Goal: Task Accomplishment & Management: Use online tool/utility

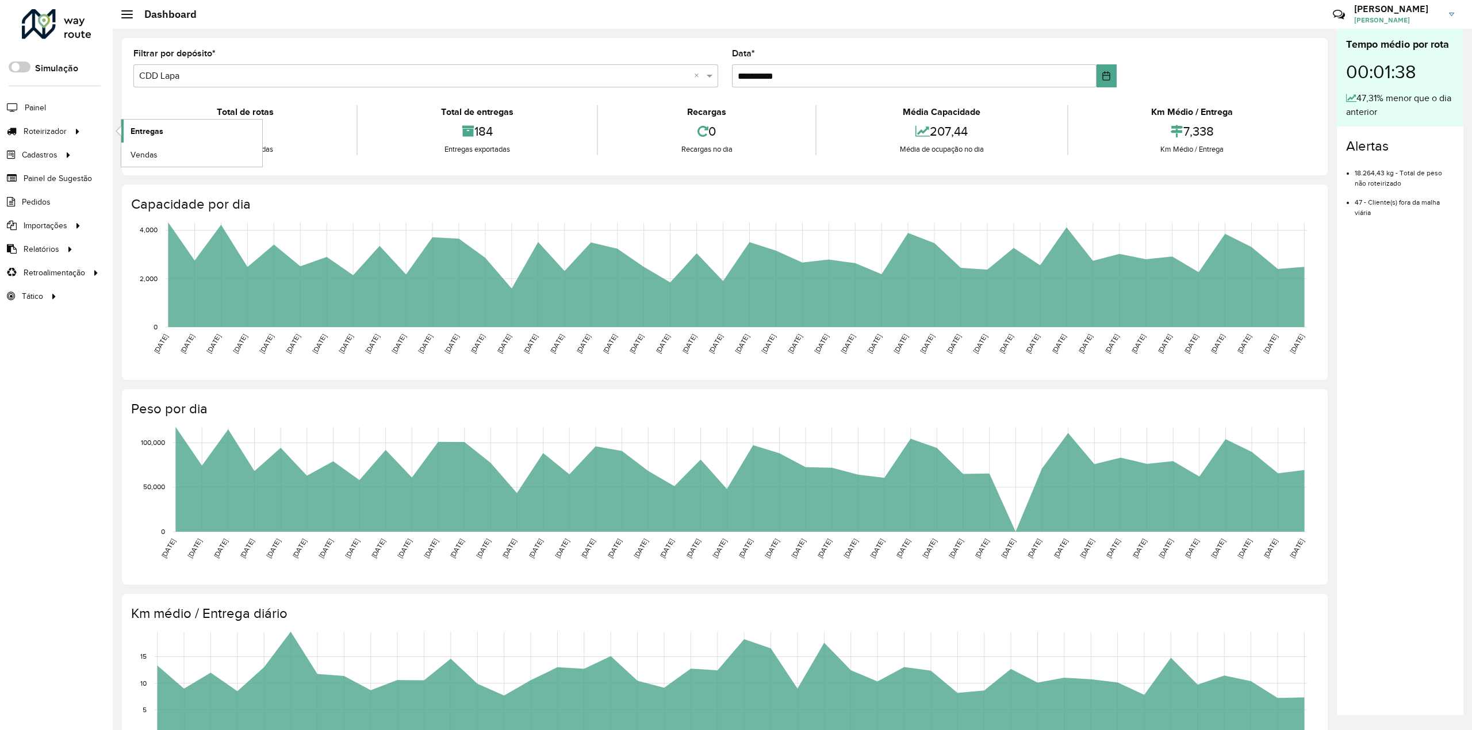
click at [178, 129] on link "Entregas" at bounding box center [191, 131] width 141 height 23
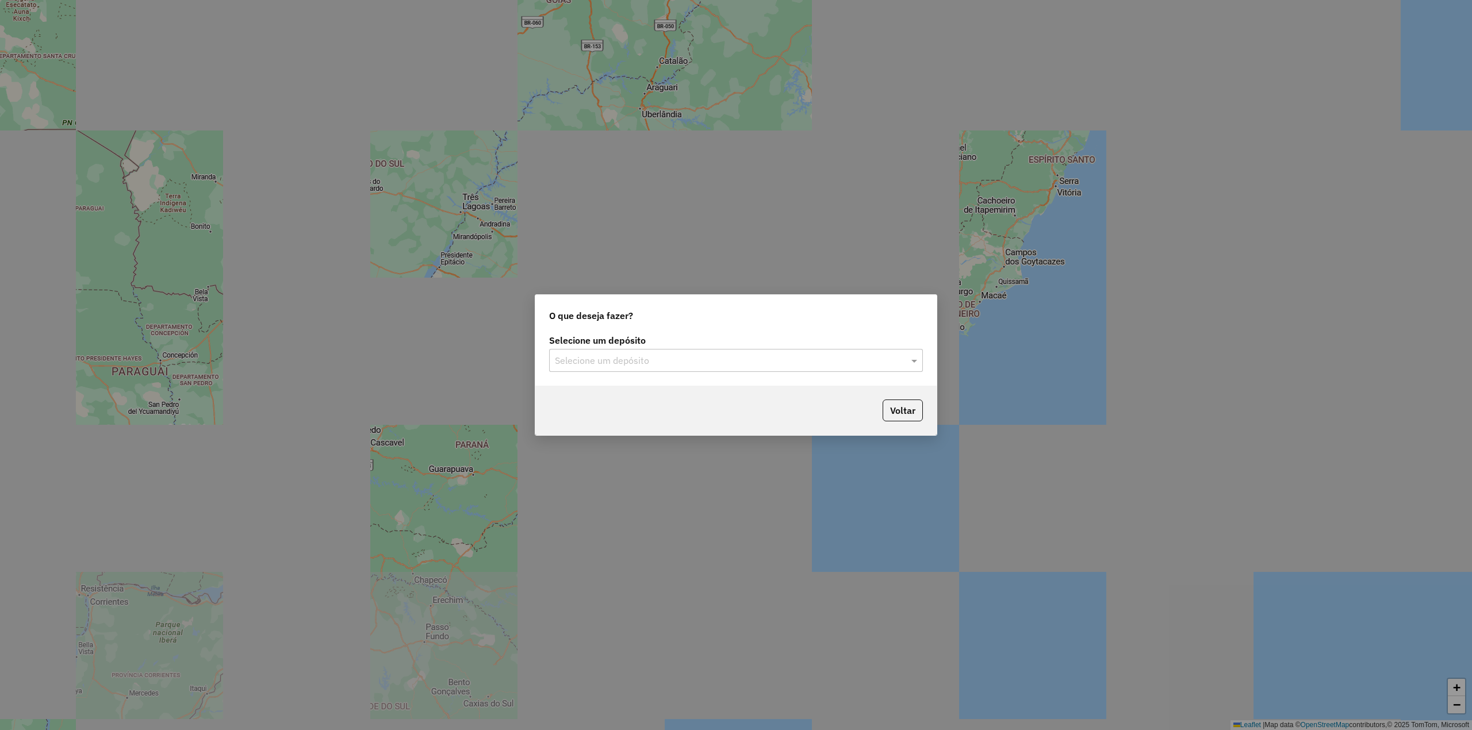
click at [616, 366] on input "text" at bounding box center [724, 361] width 339 height 14
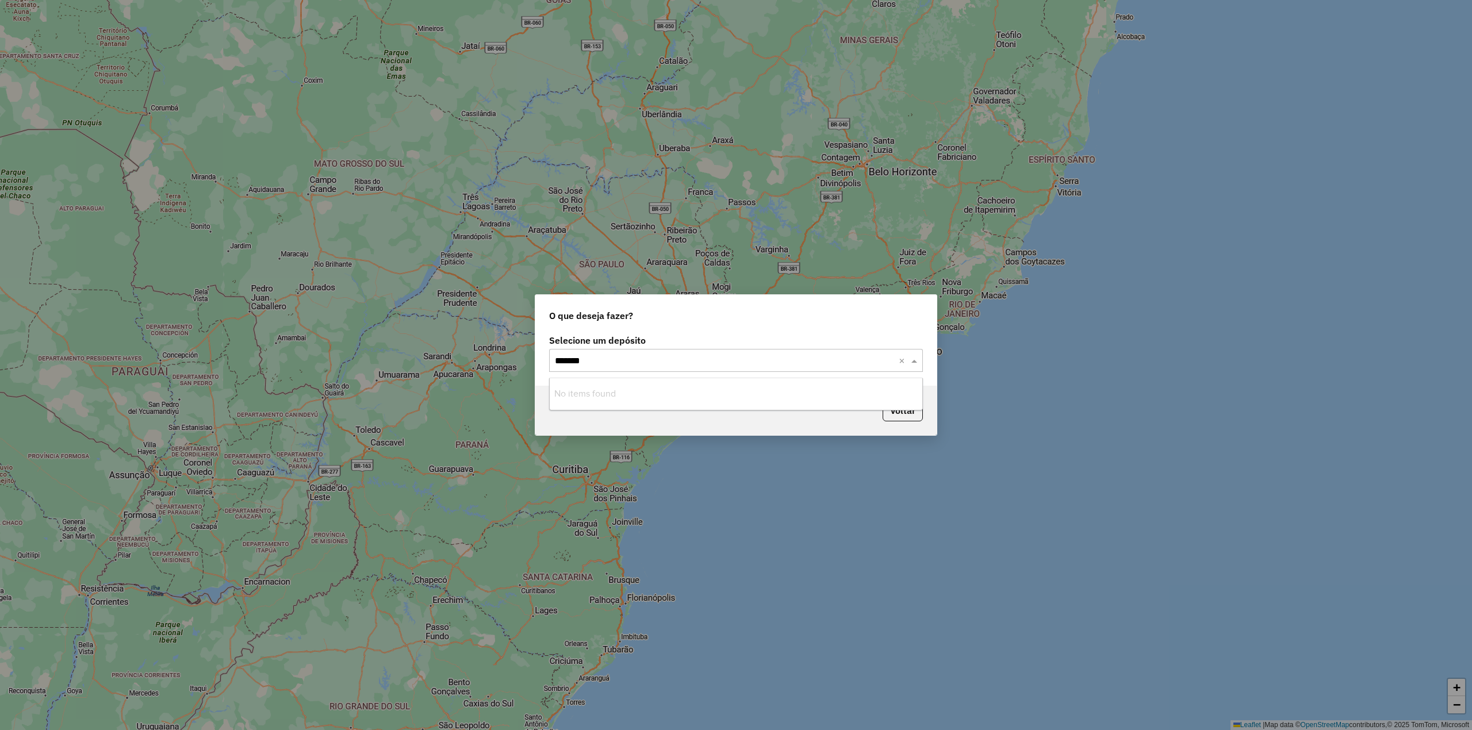
type input "******"
click at [591, 405] on div "CDD Londrina" at bounding box center [736, 414] width 372 height 20
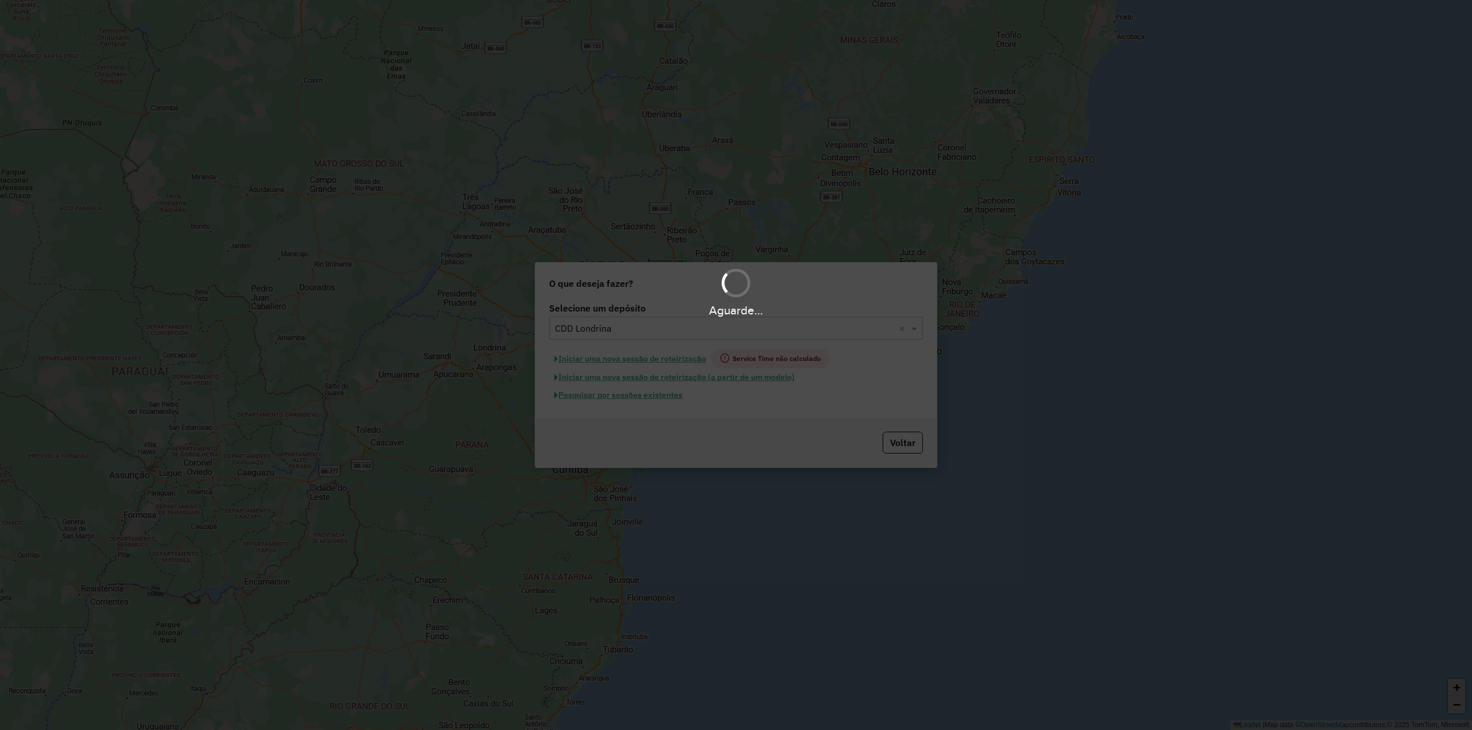
click at [605, 396] on div "Aguarde..." at bounding box center [736, 365] width 1472 height 730
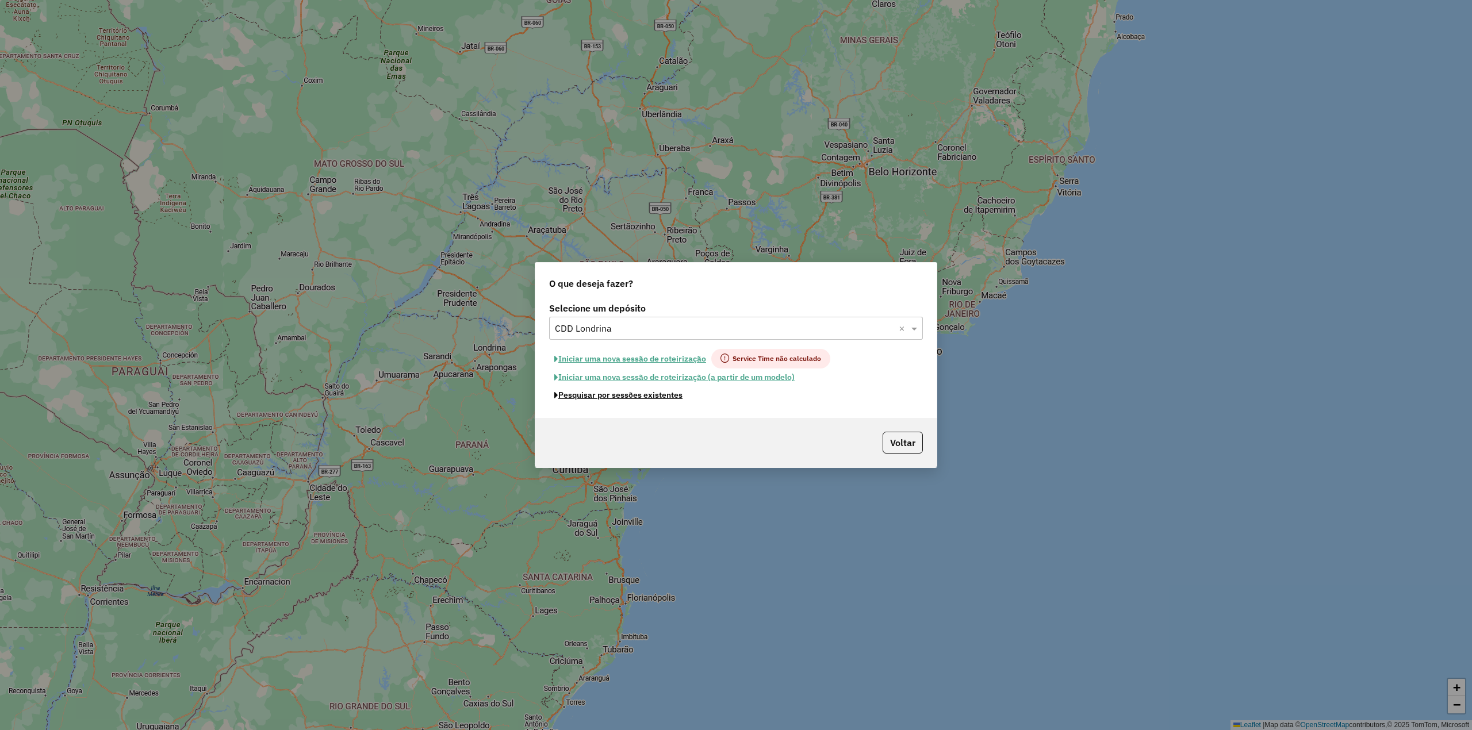
click at [605, 395] on button "Pesquisar por sessões existentes" at bounding box center [618, 395] width 139 height 18
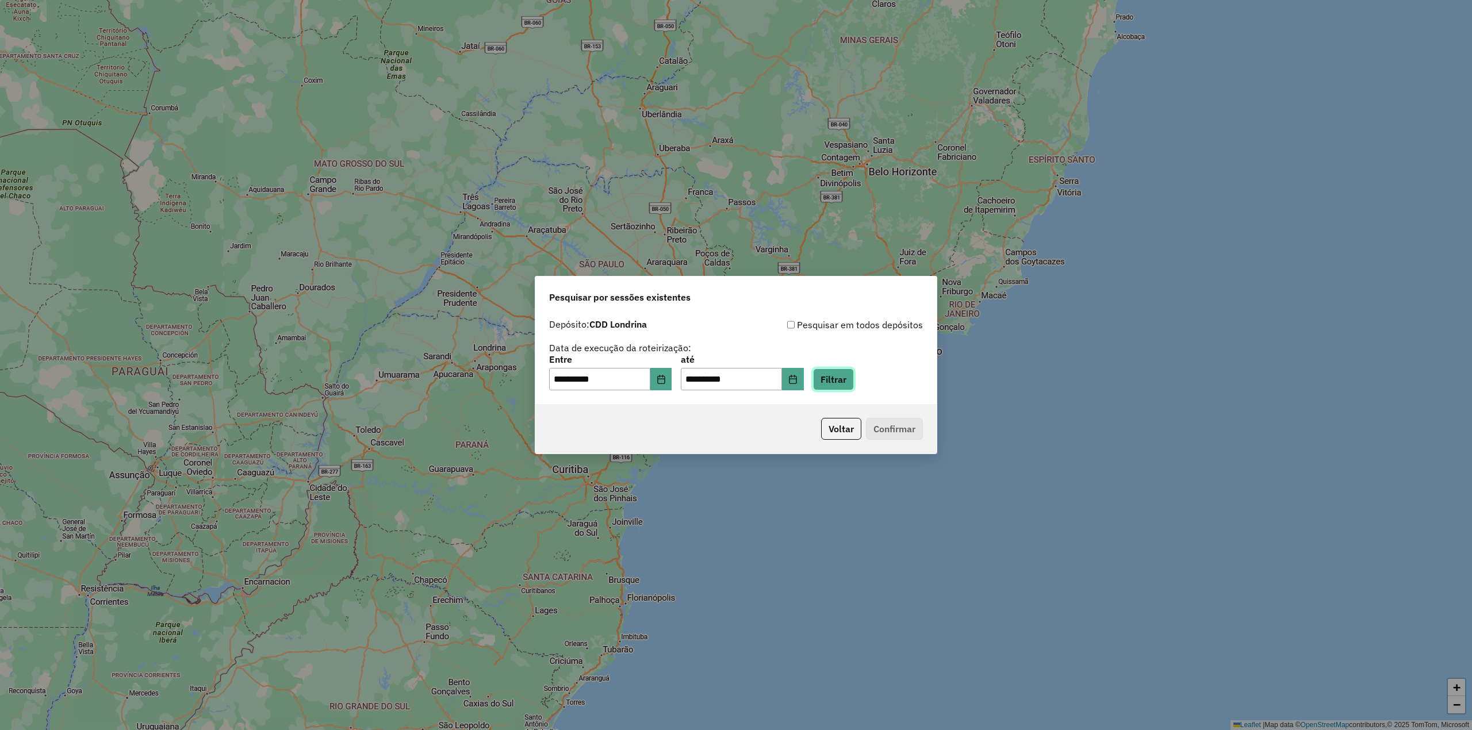
click at [854, 377] on button "Filtrar" at bounding box center [833, 379] width 41 height 22
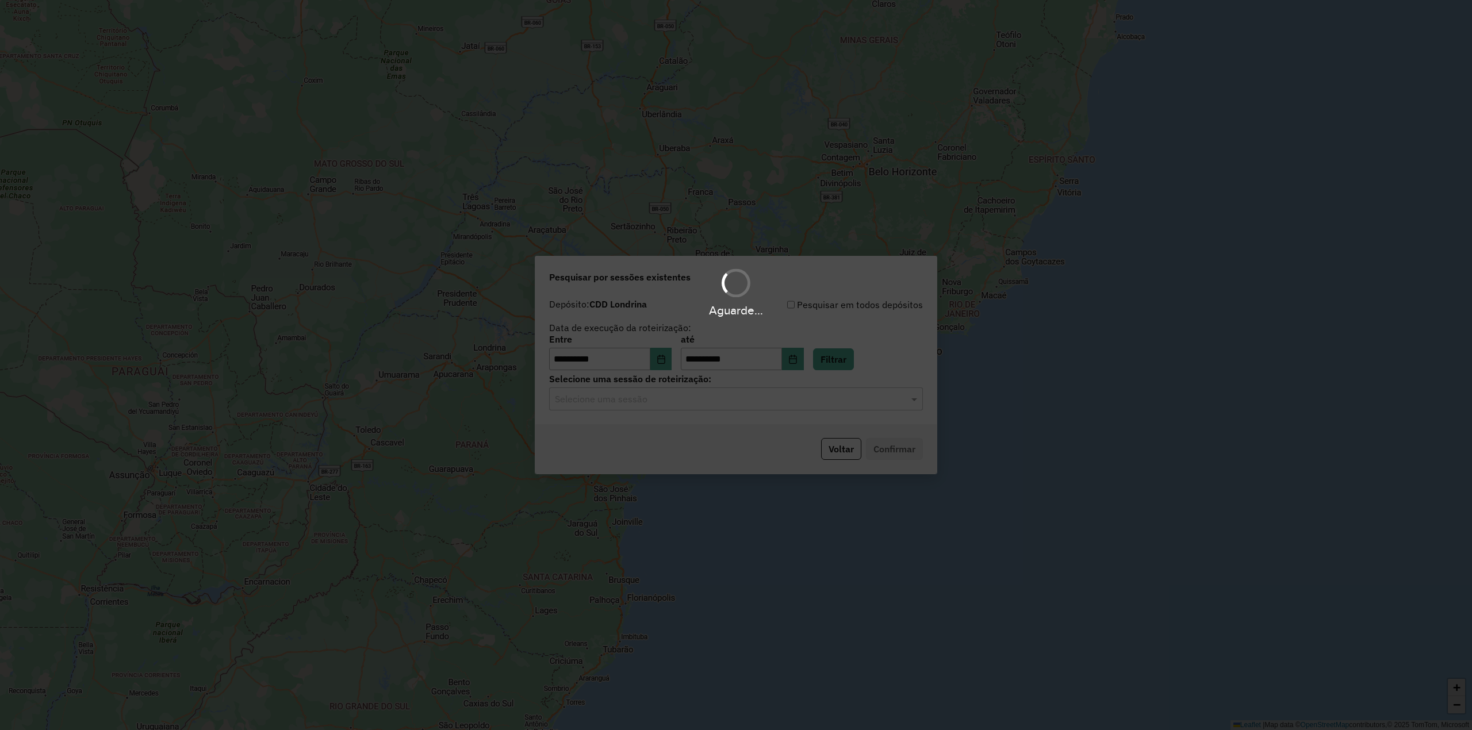
click at [644, 398] on input "text" at bounding box center [724, 400] width 339 height 14
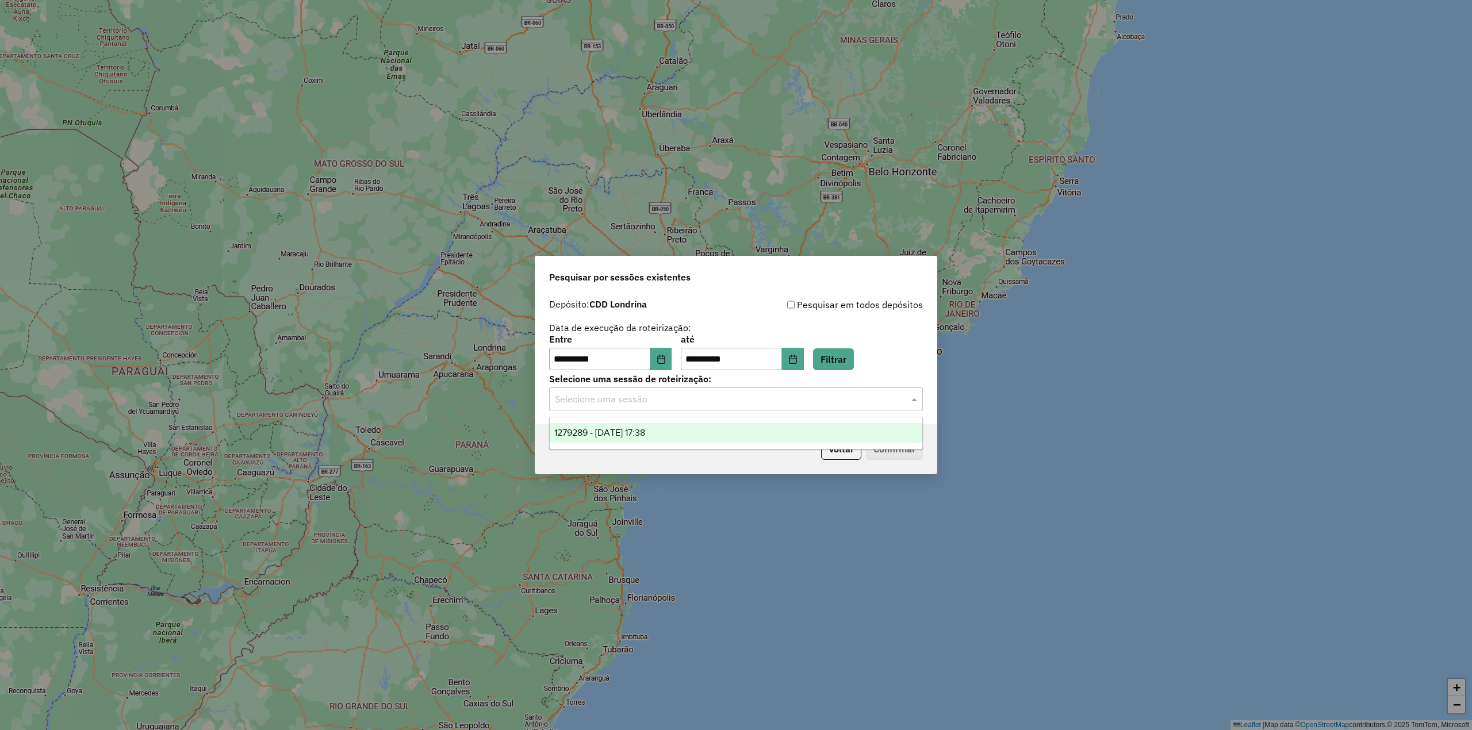
click at [645, 435] on span "1279289 - 20/09/2025 17:38" at bounding box center [599, 433] width 91 height 10
click at [881, 450] on button "Confirmar" at bounding box center [894, 449] width 57 height 22
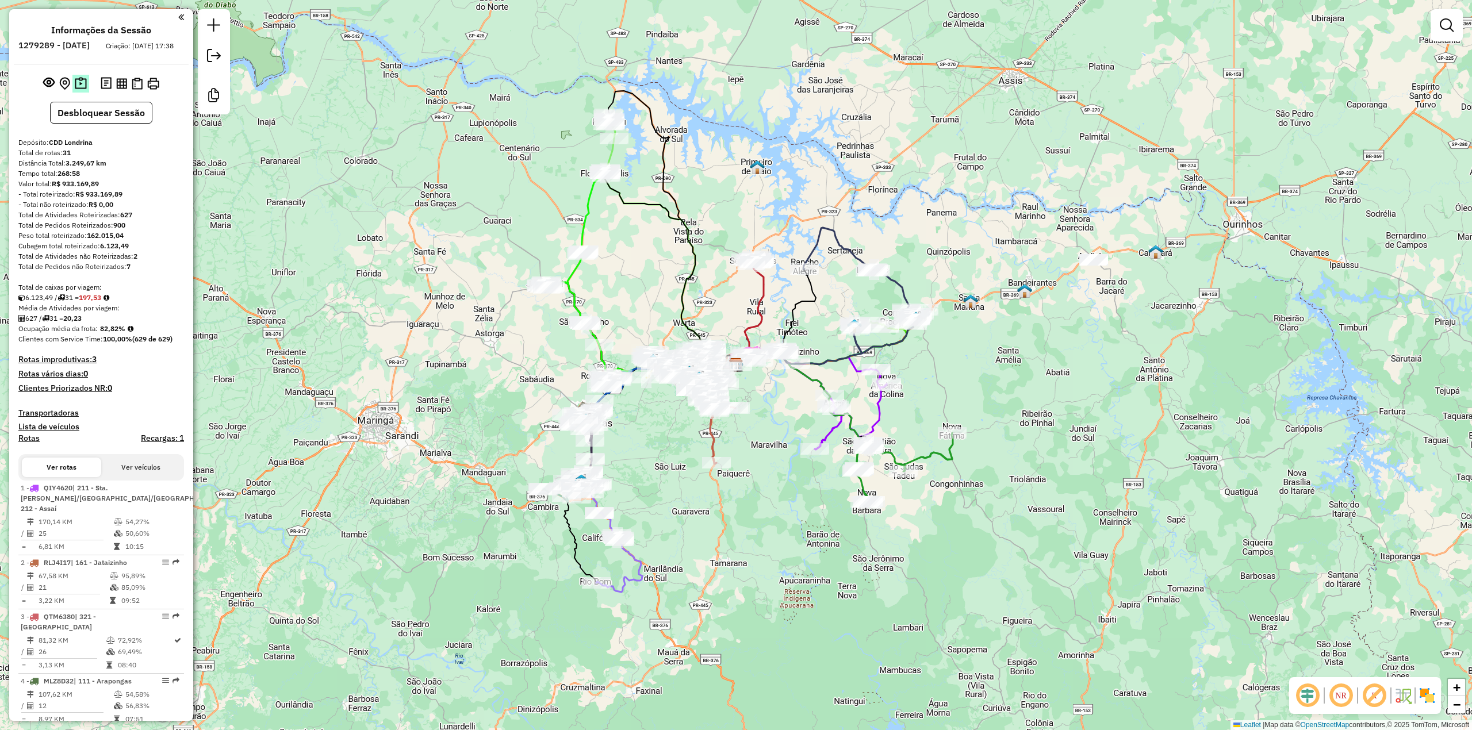
click at [77, 90] on img at bounding box center [81, 83] width 12 height 13
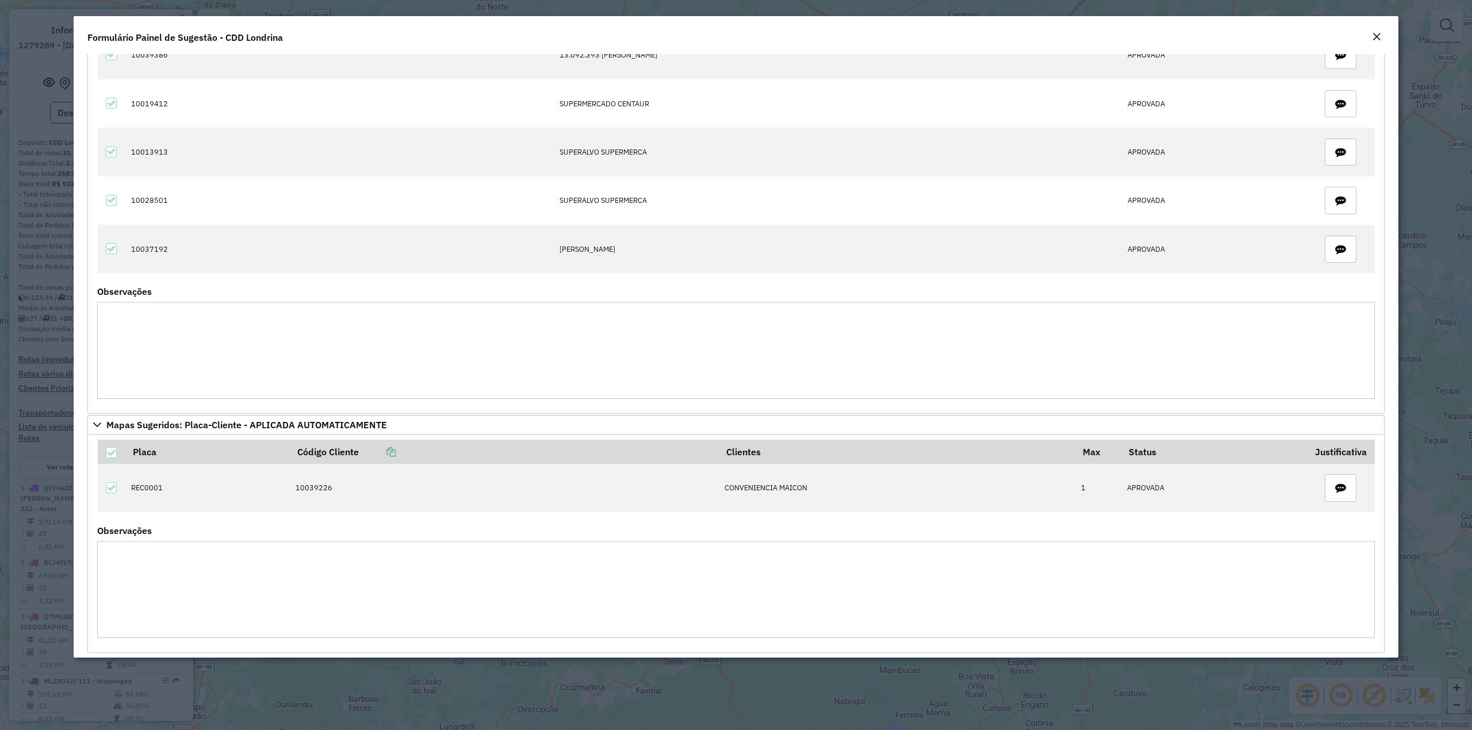
scroll to position [1021, 0]
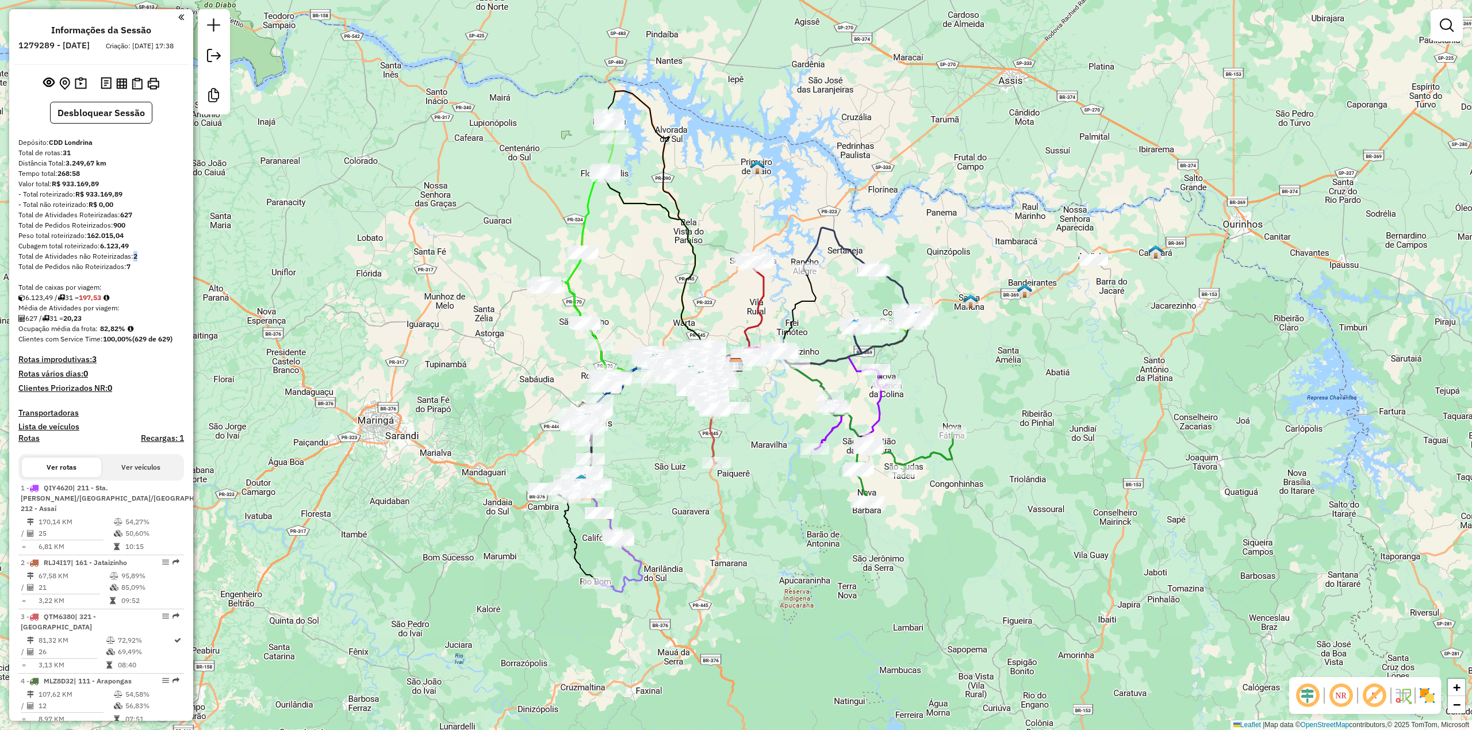
drag, startPoint x: 139, startPoint y: 269, endPoint x: 131, endPoint y: 267, distance: 7.8
click at [131, 262] on div "Total de Atividades não Roteirizadas: 2" at bounding box center [101, 256] width 166 height 10
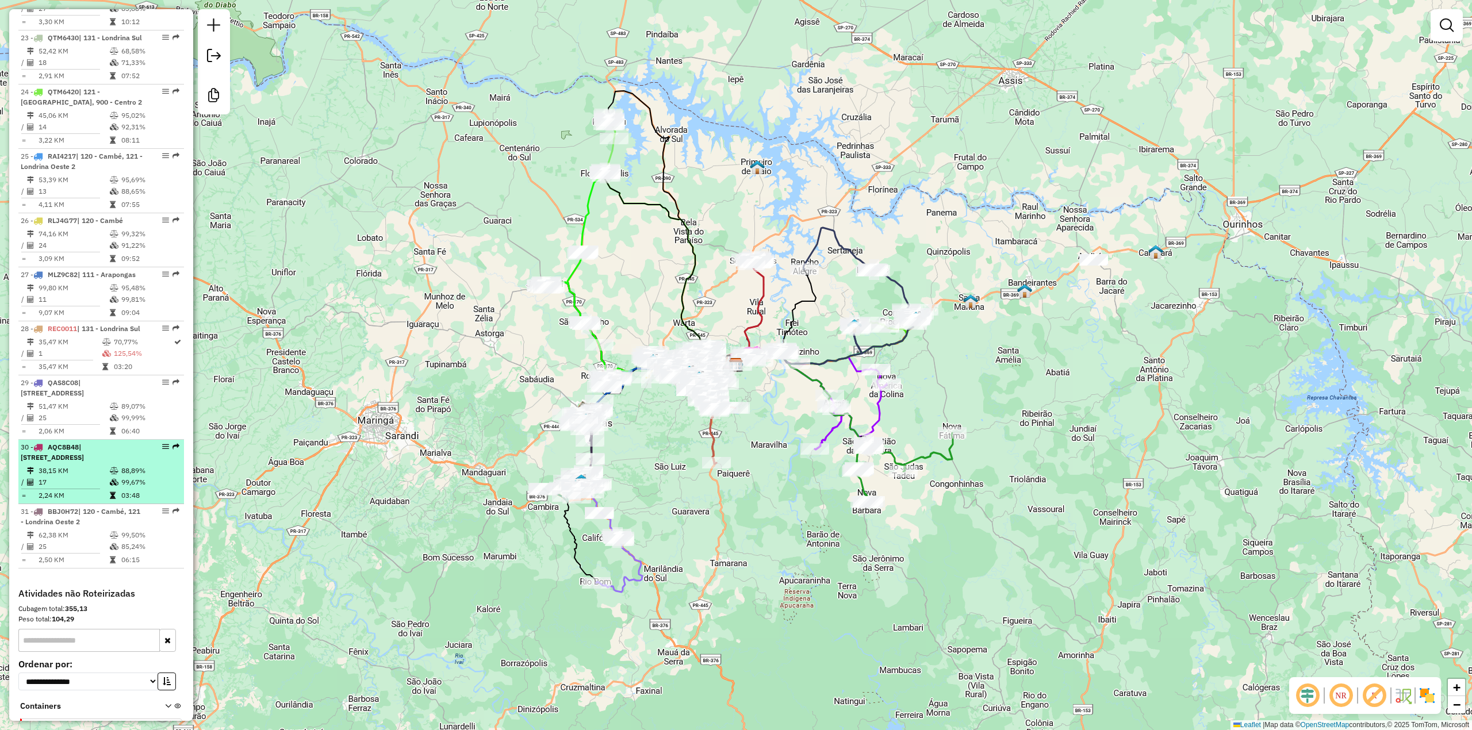
scroll to position [1994, 0]
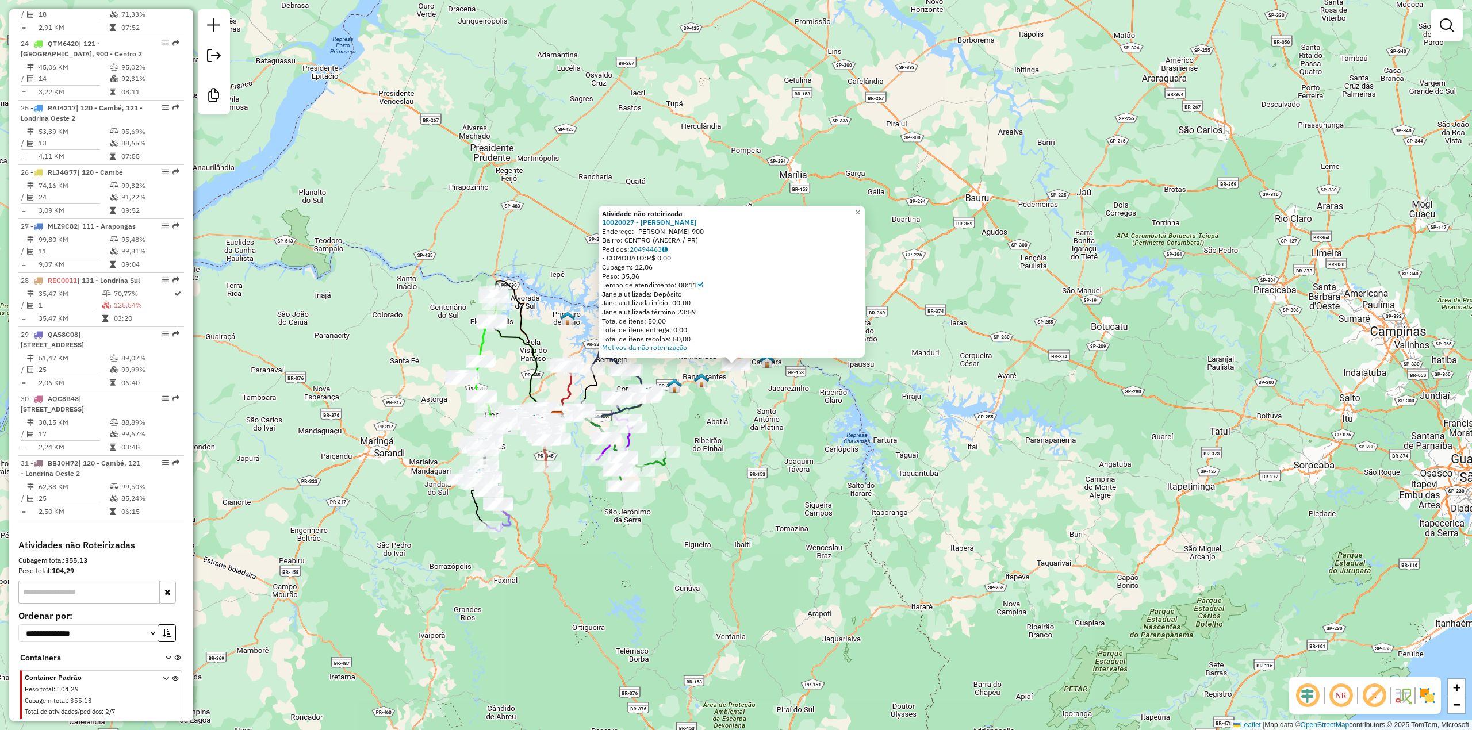
click at [744, 455] on div "Atividade não roteirizada 10020027 - VALTER FERRARI Endereço: R AILSON RAMOS DO…" at bounding box center [736, 365] width 1472 height 730
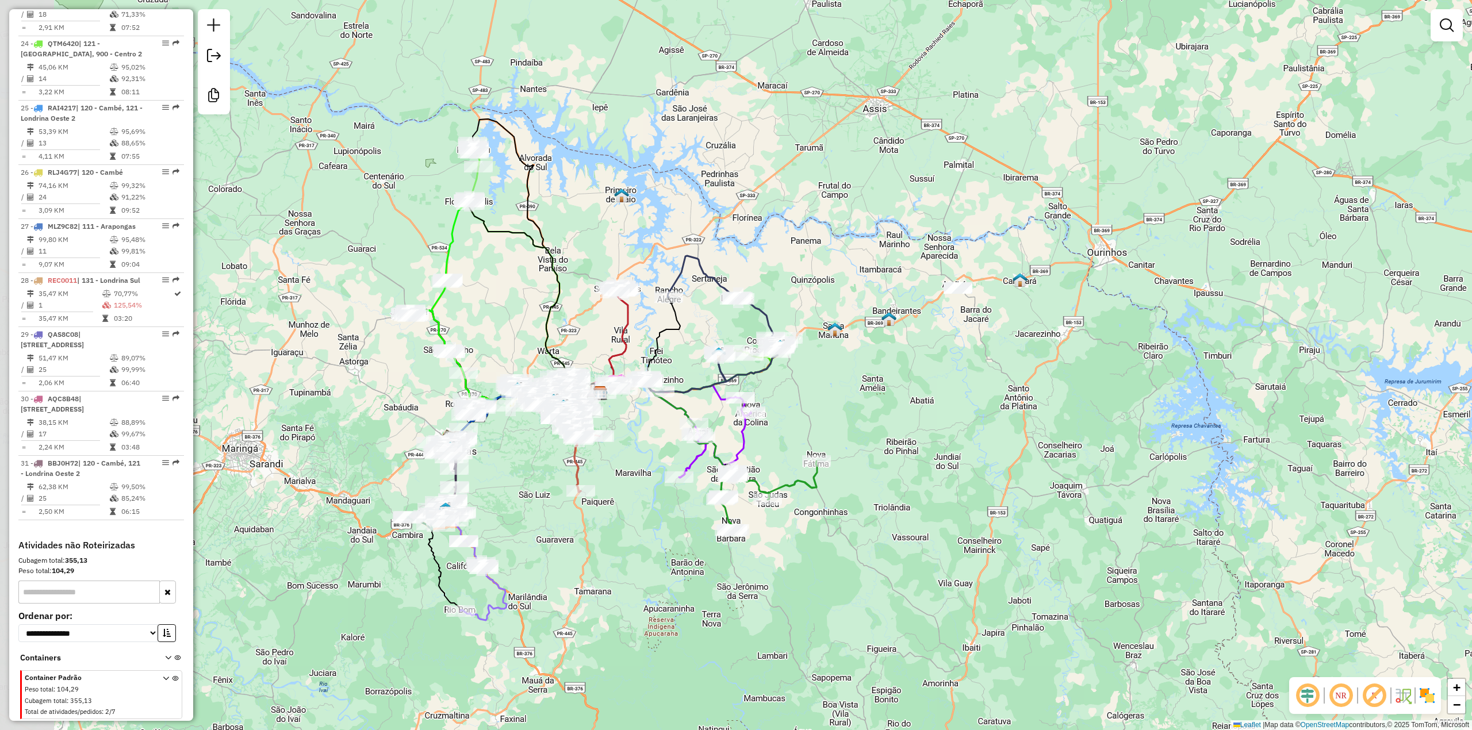
drag, startPoint x: 506, startPoint y: 540, endPoint x: 532, endPoint y: 540, distance: 25.3
click at [532, 540] on div "Janela de atendimento Grade de atendimento Capacidade Transportadoras Veículos …" at bounding box center [736, 365] width 1472 height 730
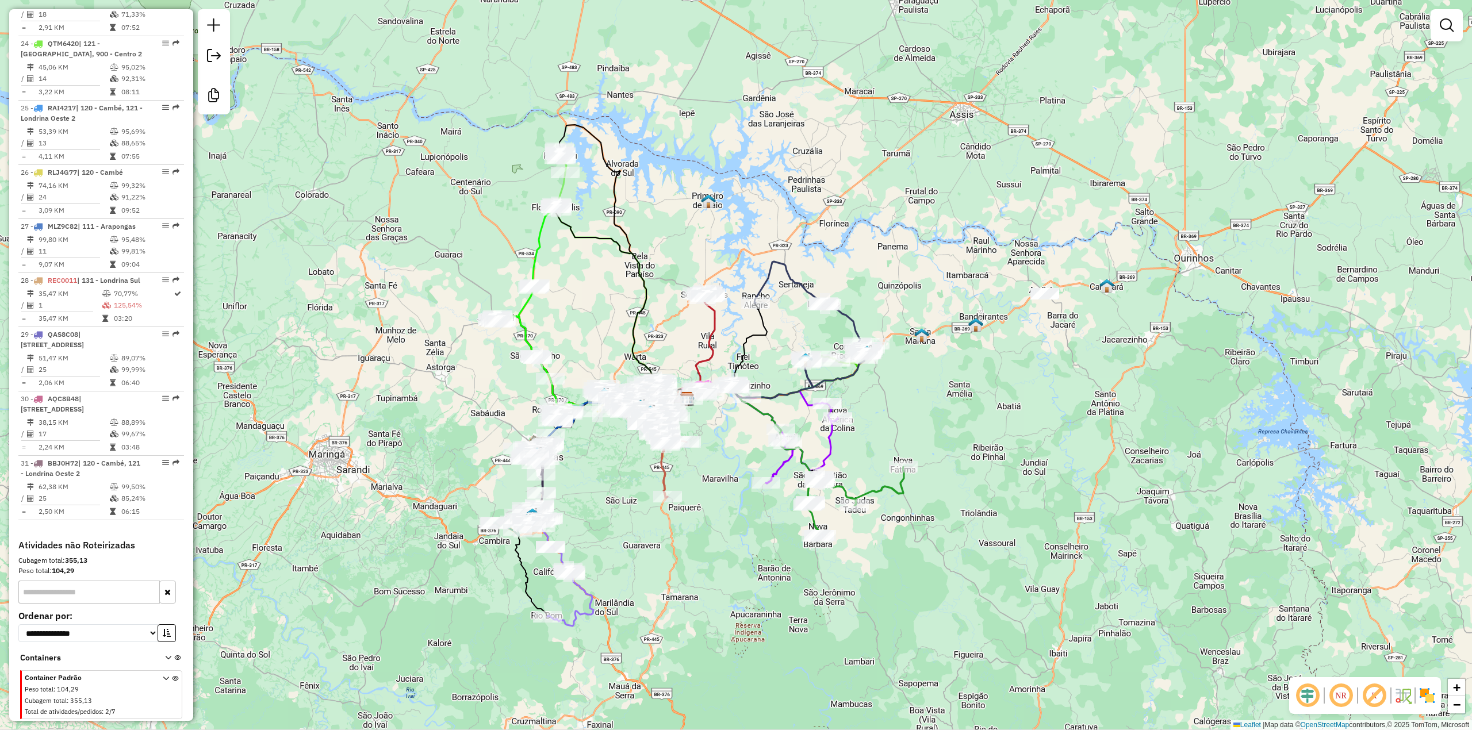
drag, startPoint x: 555, startPoint y: 470, endPoint x: 612, endPoint y: 483, distance: 59.1
click at [612, 483] on div "Janela de atendimento Grade de atendimento Capacidade Transportadoras Veículos …" at bounding box center [736, 365] width 1472 height 730
